Goal: Task Accomplishment & Management: Manage account settings

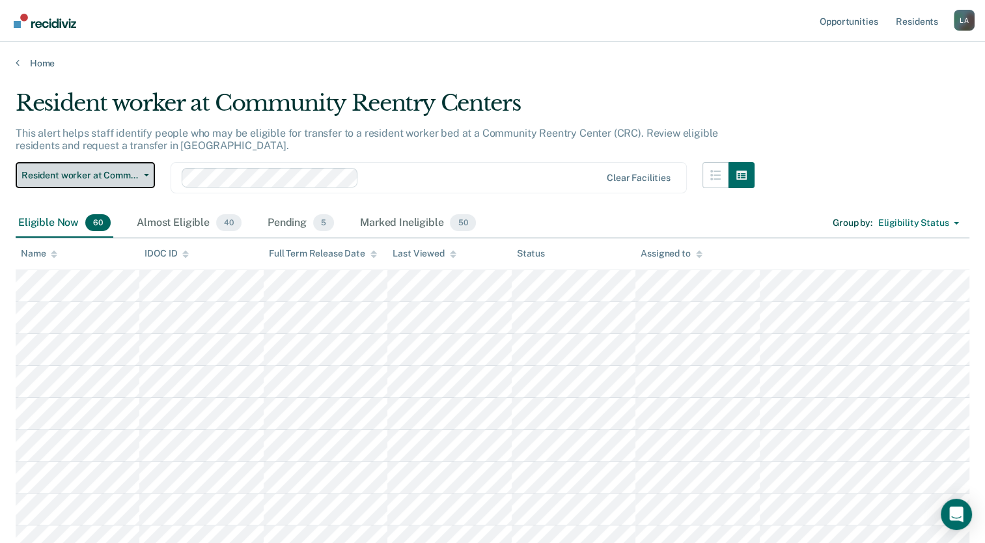
click at [141, 179] on button "Resident worker at Community Reentry Centers" at bounding box center [85, 175] width 139 height 26
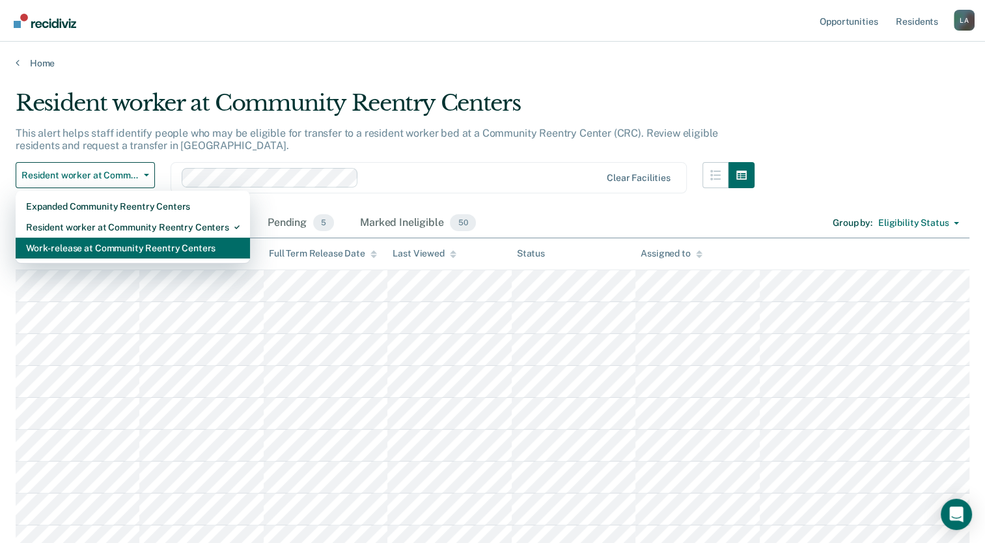
click at [141, 248] on div "Work-release at Community Reentry Centers" at bounding box center [133, 248] width 214 height 21
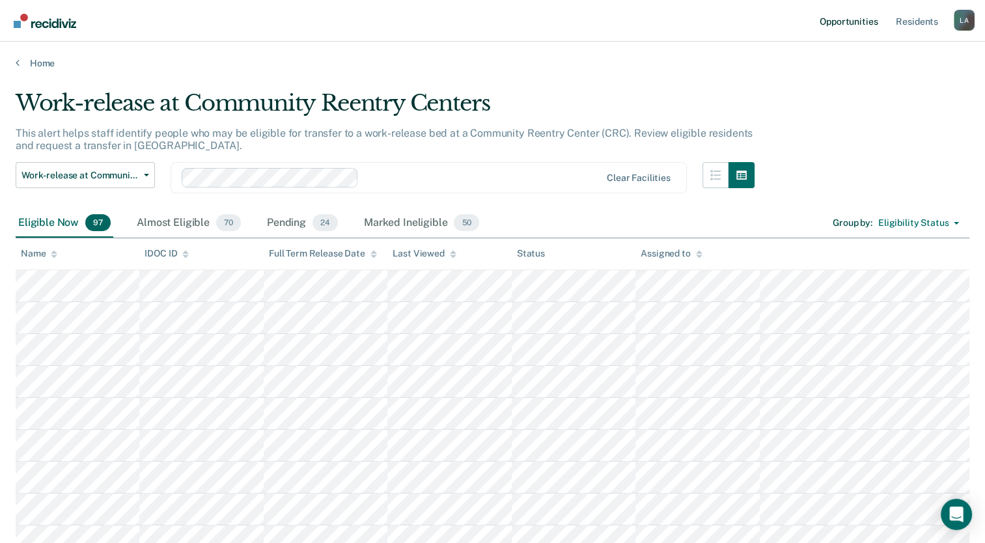
scroll to position [2246, 0]
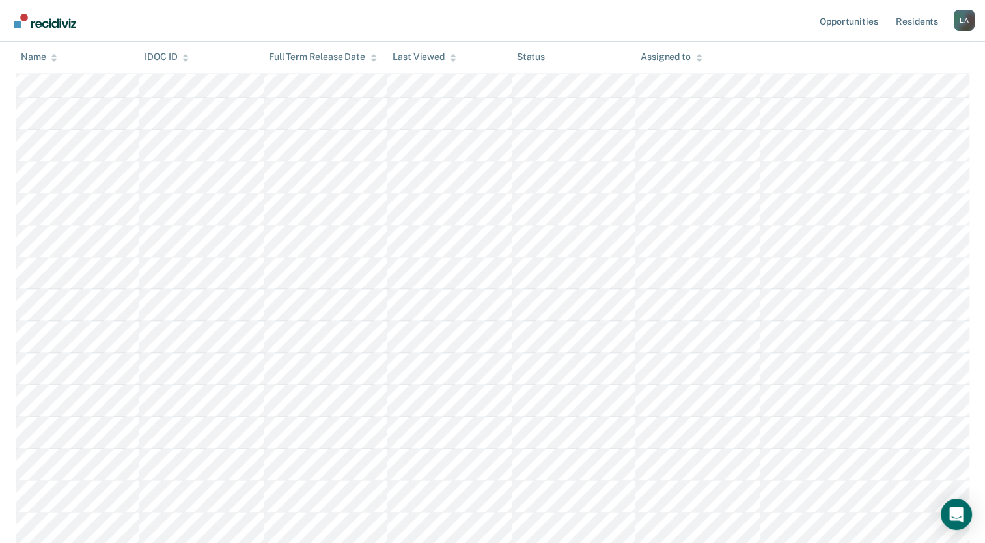
click at [581, 20] on nav "Opportunities Resident s [PERSON_NAME] Profile How it works Log Out" at bounding box center [492, 21] width 985 height 42
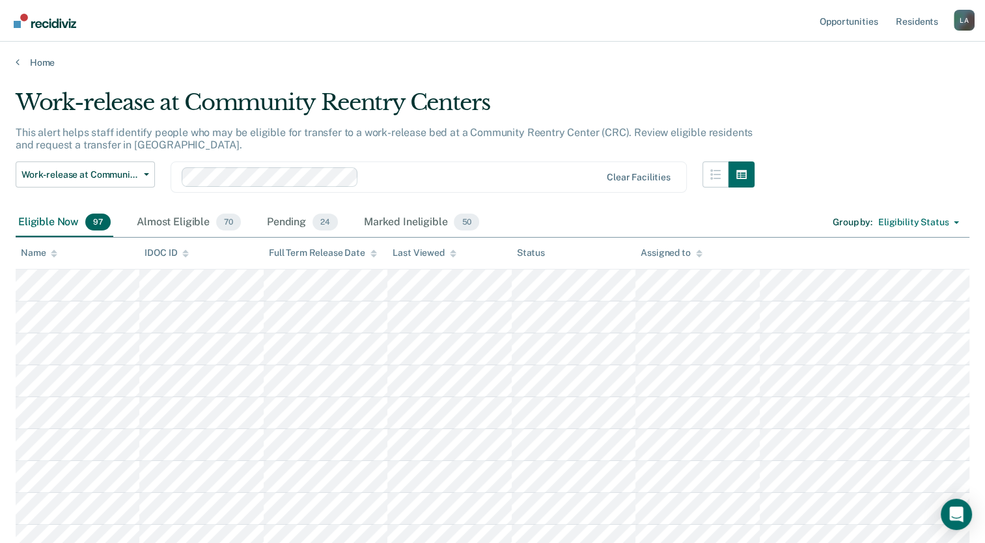
scroll to position [0, 0]
click at [375, 255] on icon at bounding box center [373, 254] width 7 height 8
click at [180, 219] on div "Almost Eligible 70" at bounding box center [188, 223] width 109 height 29
click at [184, 251] on icon at bounding box center [185, 254] width 7 height 8
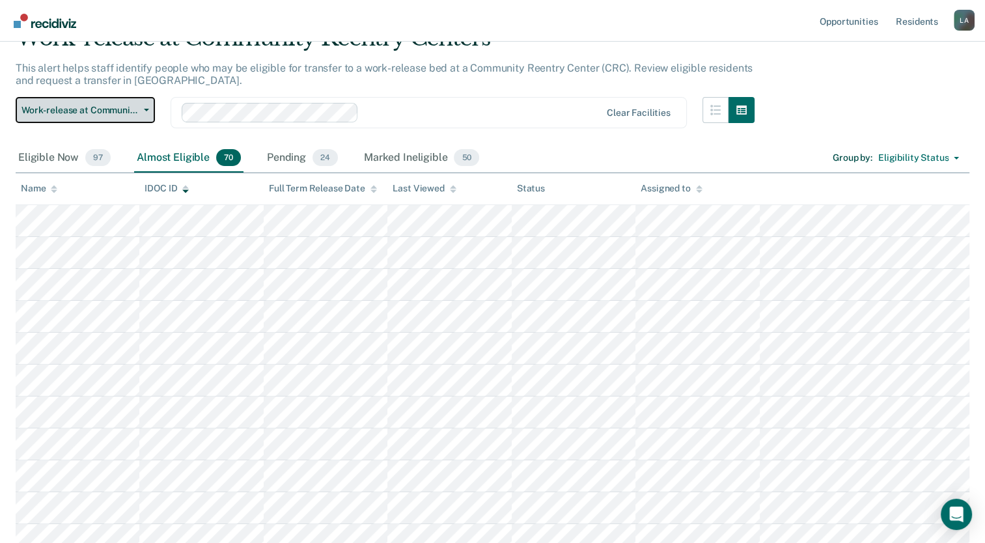
click at [114, 109] on span "Work-release at Community Reentry Centers" at bounding box center [79, 110] width 117 height 11
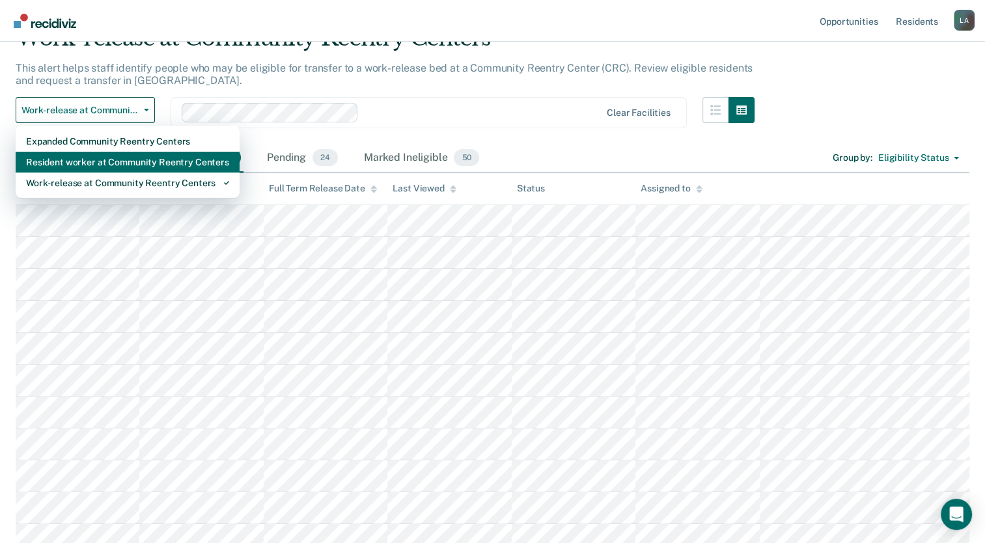
click at [118, 165] on div "Resident worker at Community Reentry Centers" at bounding box center [127, 162] width 203 height 21
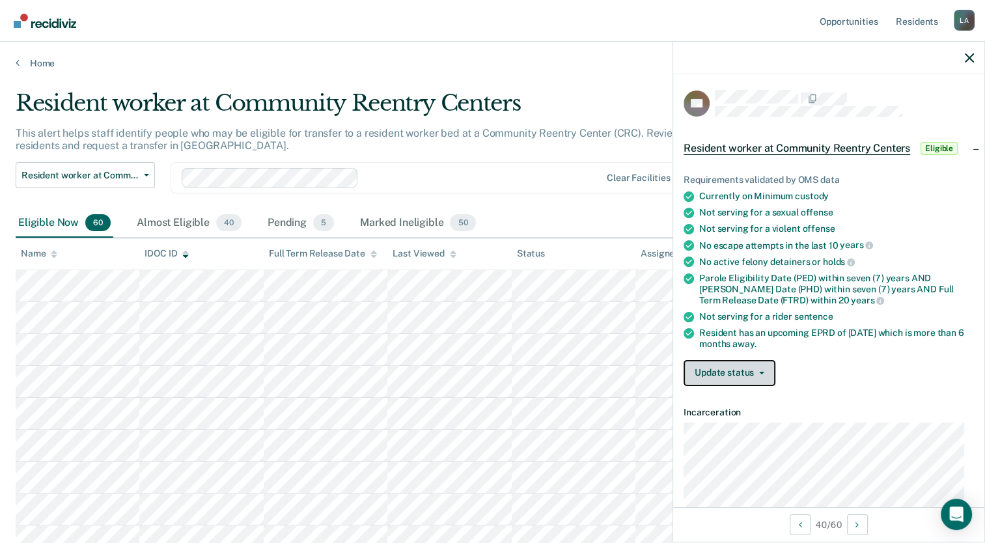
click at [736, 371] on button "Update status" at bounding box center [729, 373] width 92 height 26
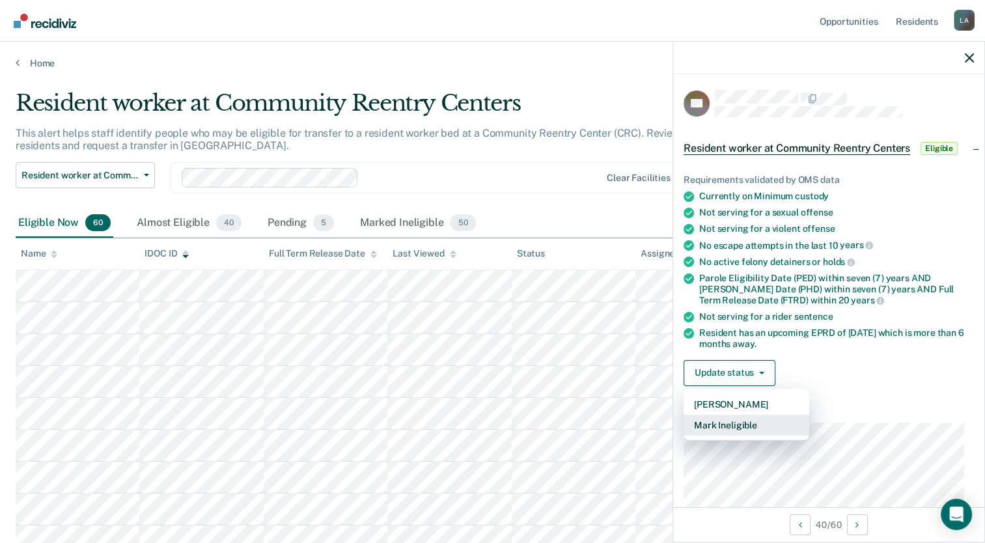
click at [740, 425] on button "Mark Ineligible" at bounding box center [746, 425] width 126 height 21
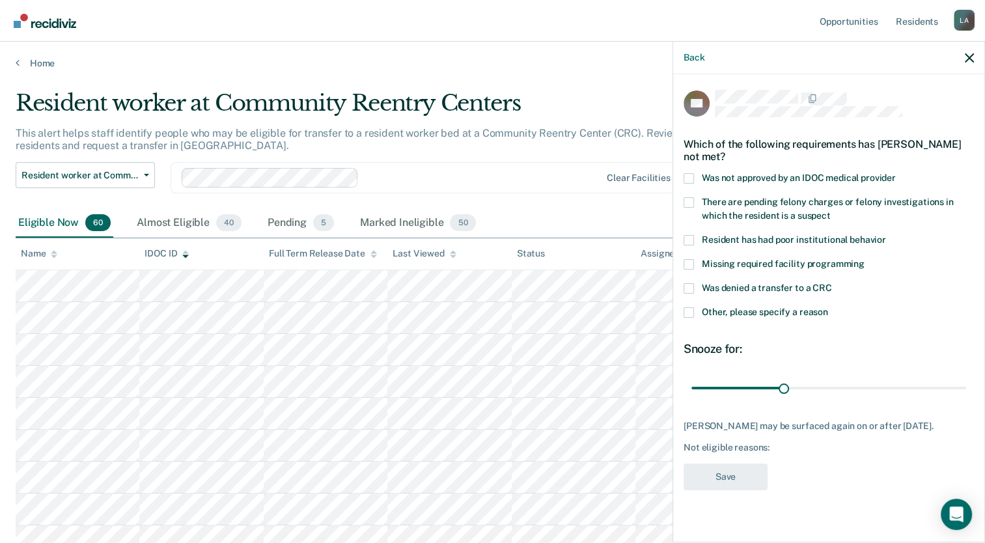
click at [691, 177] on span at bounding box center [688, 178] width 10 height 10
click at [896, 173] on input "Was not approved by an IDOC medical provider" at bounding box center [896, 173] width 0 height 0
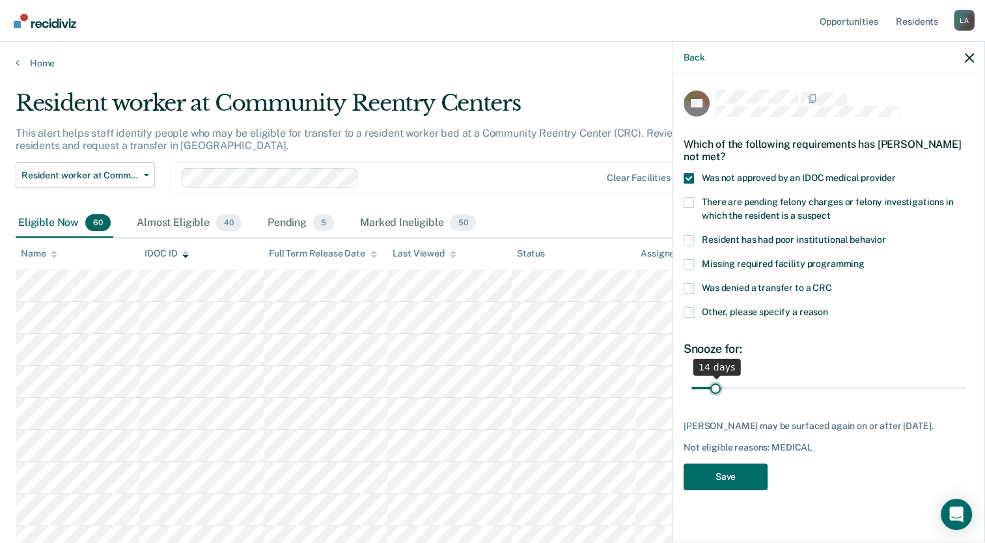
drag, startPoint x: 781, startPoint y: 389, endPoint x: 715, endPoint y: 396, distance: 66.1
type input "14"
click at [715, 396] on input "range" at bounding box center [828, 388] width 275 height 23
